Goal: Go to known website: Access a specific website the user already knows

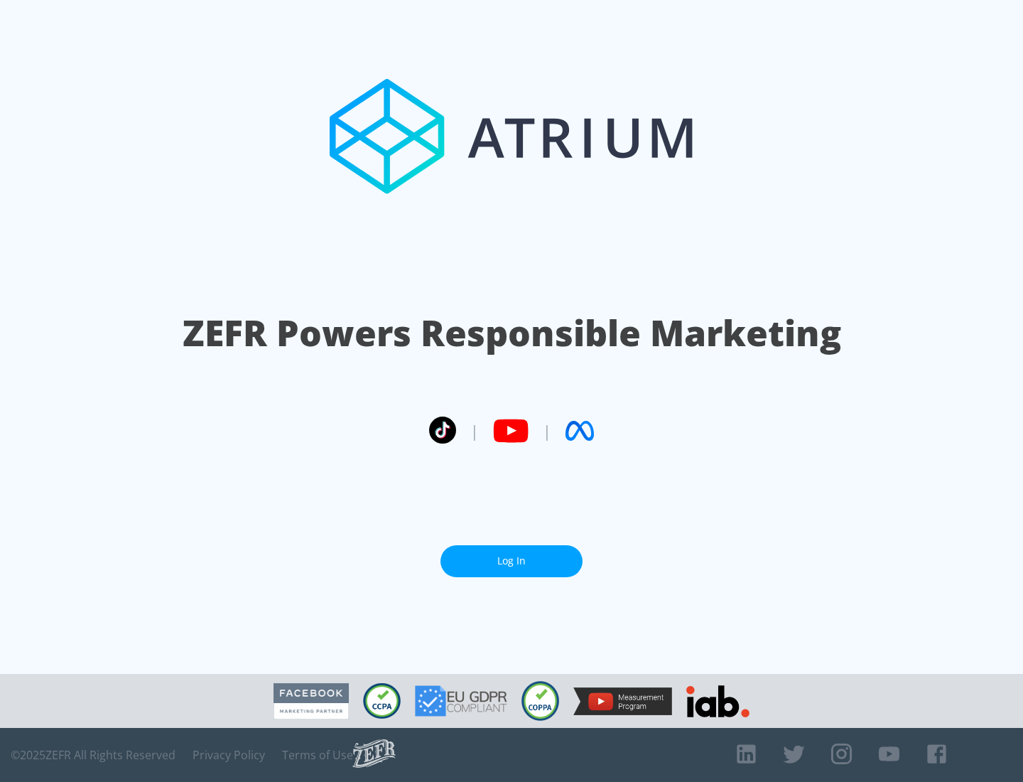
click at [512, 555] on link "Log In" at bounding box center [512, 561] width 142 height 32
